Goal: Task Accomplishment & Management: Use online tool/utility

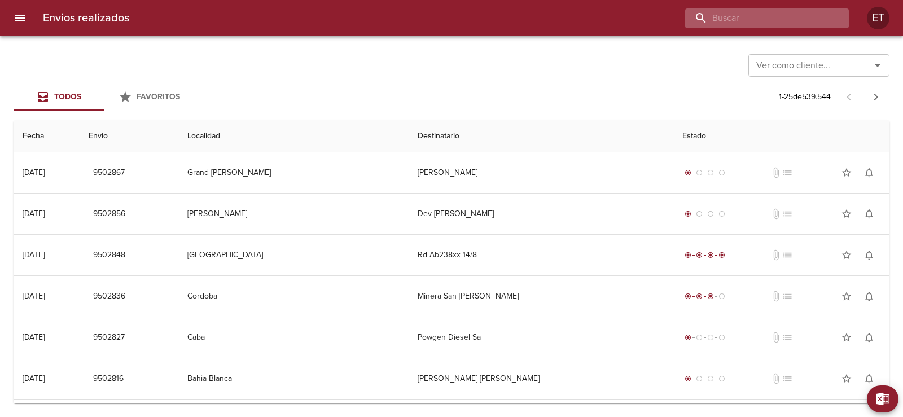
click at [766, 16] on input "buscar" at bounding box center [757, 18] width 144 height 20
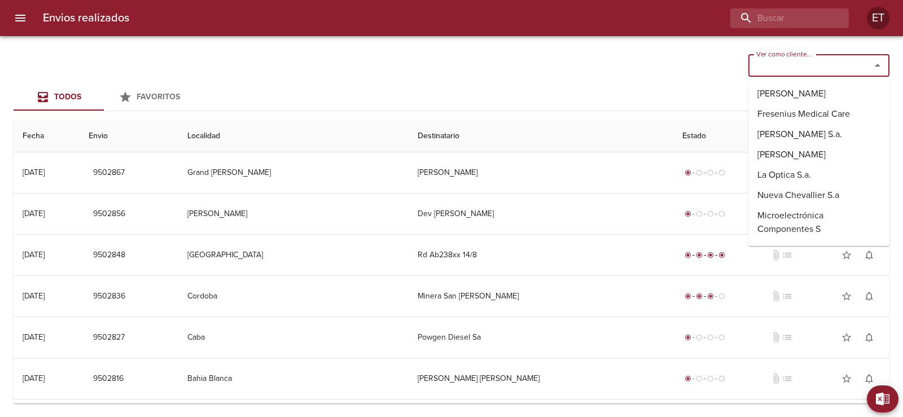
click at [843, 61] on input "Ver como cliente..." at bounding box center [802, 66] width 101 height 16
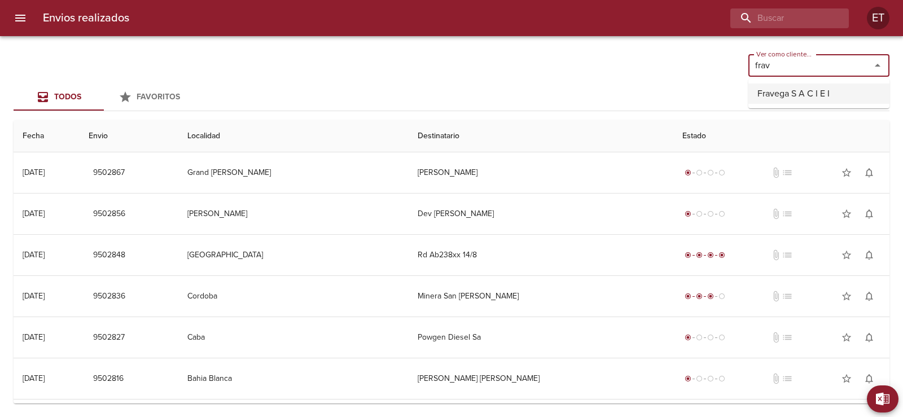
click at [800, 90] on li "Fravega S A C I E I" at bounding box center [818, 94] width 141 height 20
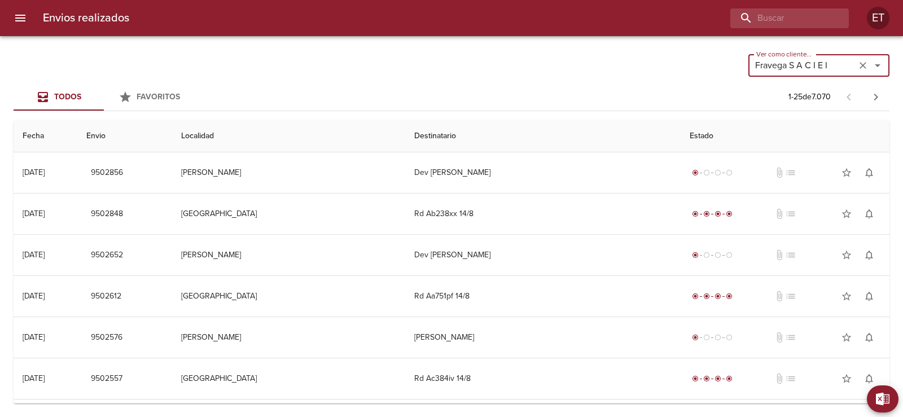
type input "Fravega S A C I E I"
click at [890, 396] on span "Exportar" at bounding box center [890, 399] width 0 height 14
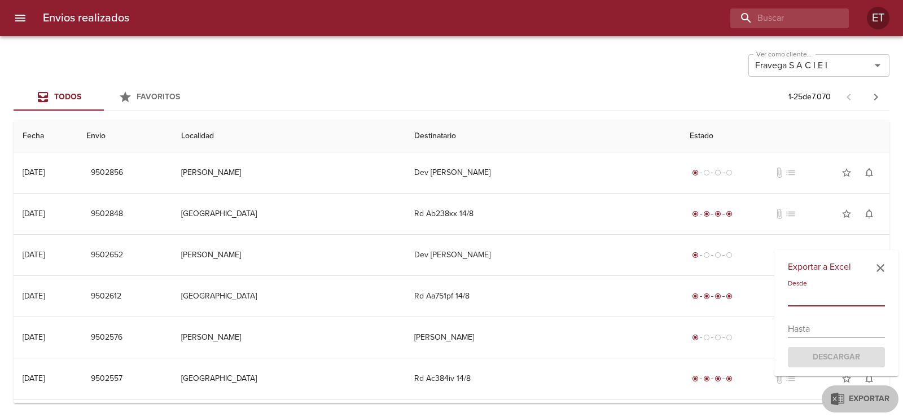
click at [826, 305] on input "text" at bounding box center [836, 297] width 97 height 18
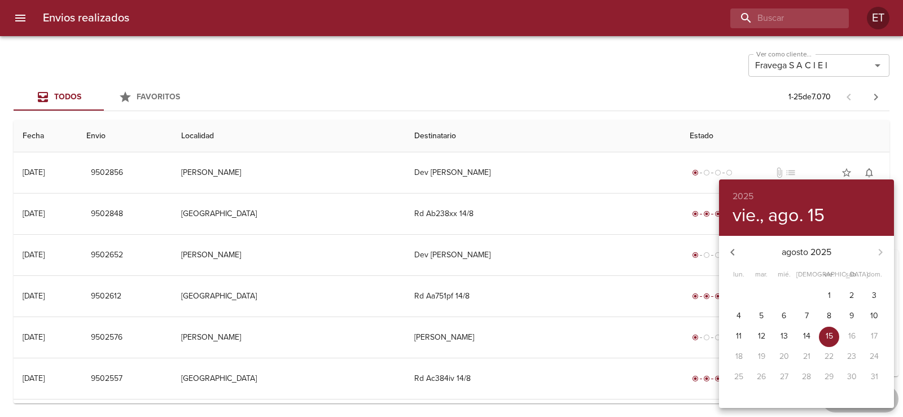
click at [765, 335] on p "12" at bounding box center [761, 336] width 7 height 11
type input "[DATE]"
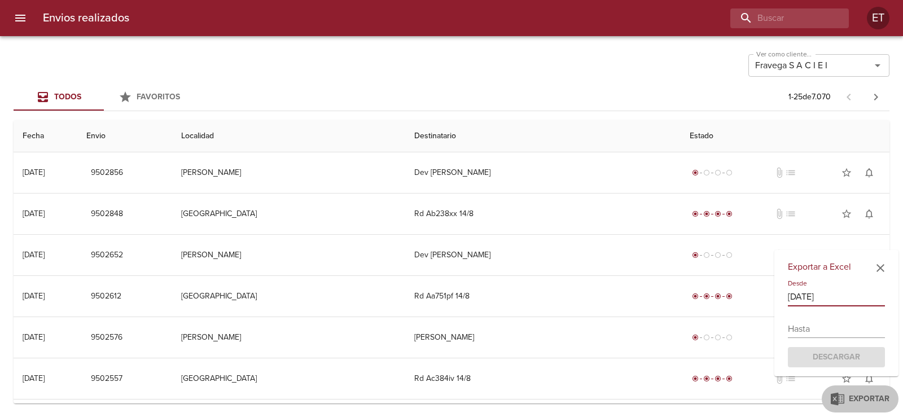
click at [812, 327] on input "text" at bounding box center [836, 329] width 97 height 18
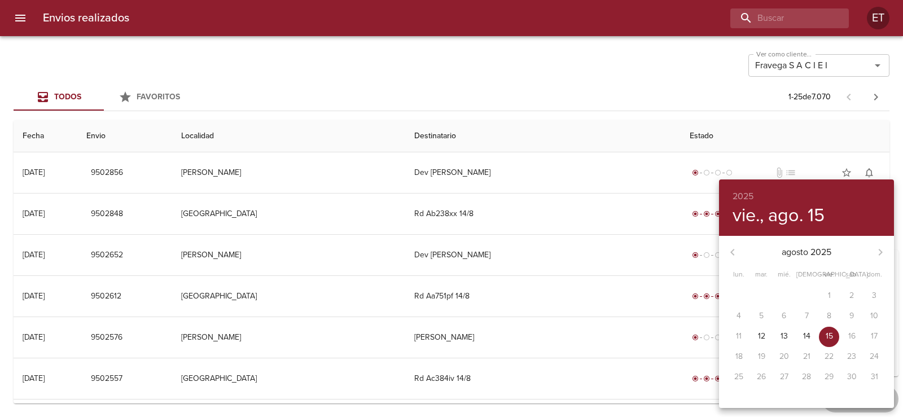
click at [831, 333] on p "15" at bounding box center [829, 336] width 7 height 11
type input "[DATE]"
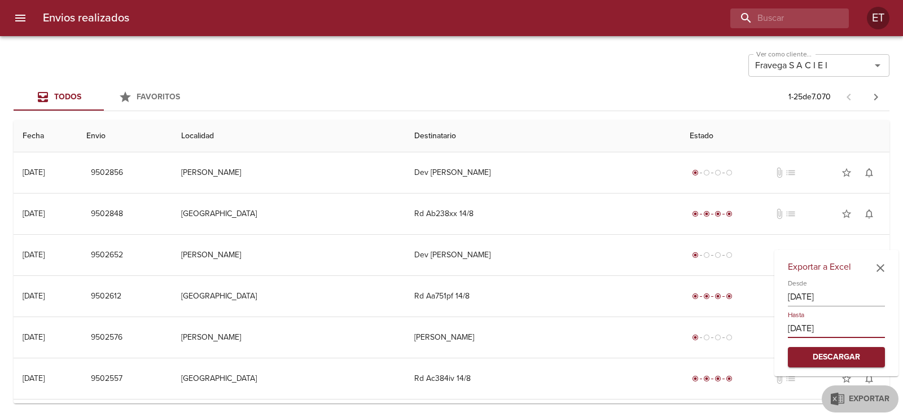
click at [846, 360] on span "Descargar" at bounding box center [836, 358] width 79 height 14
